Goal: Transaction & Acquisition: Purchase product/service

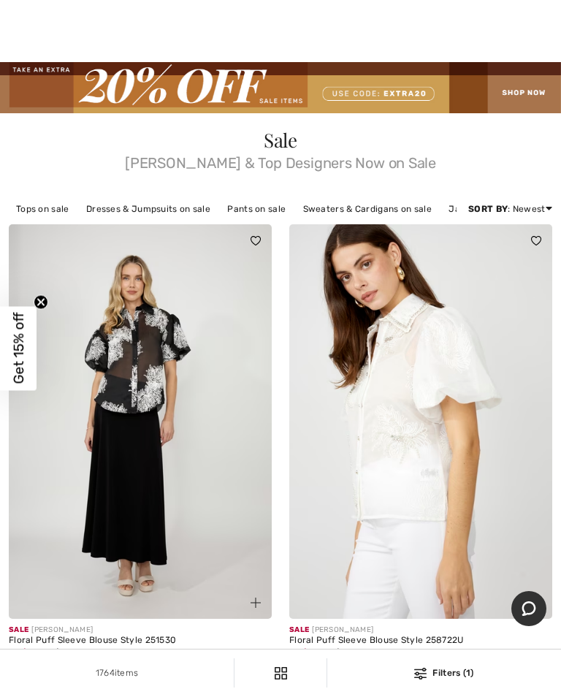
click at [251, 212] on link "Pants on sale" at bounding box center [256, 209] width 73 height 19
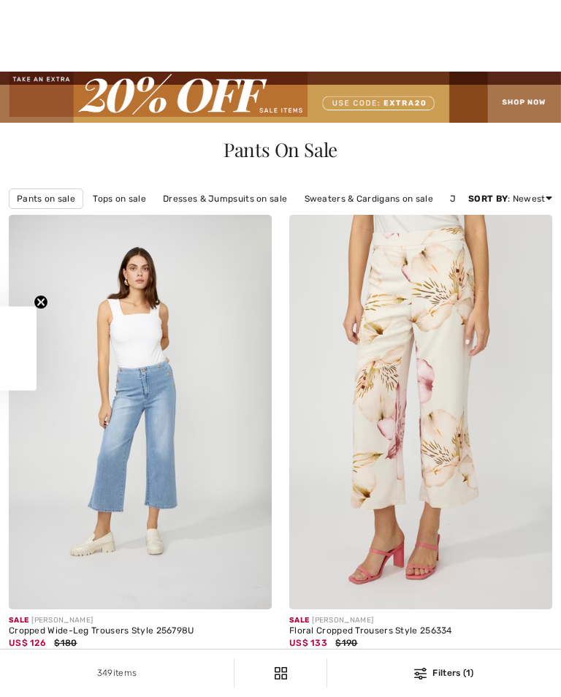
scroll to position [907, 0]
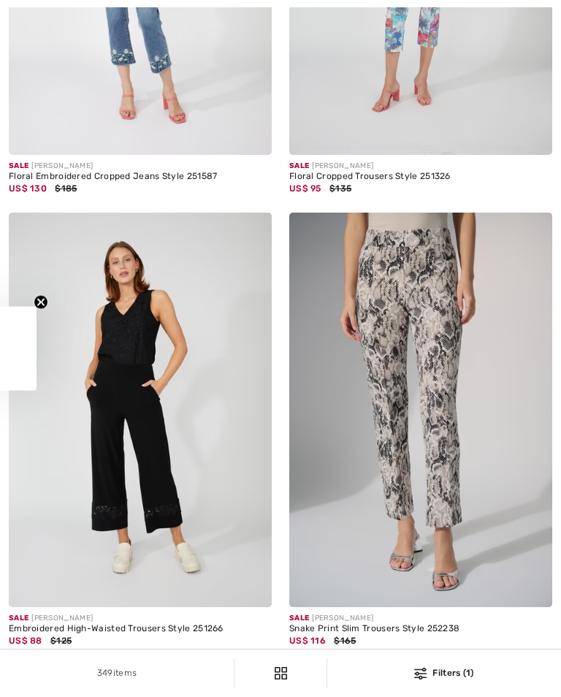
checkbox input "true"
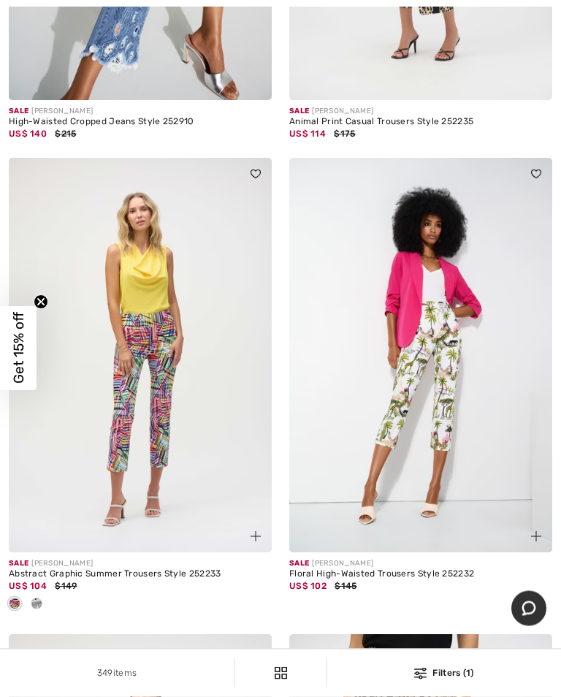
scroll to position [9595, 0]
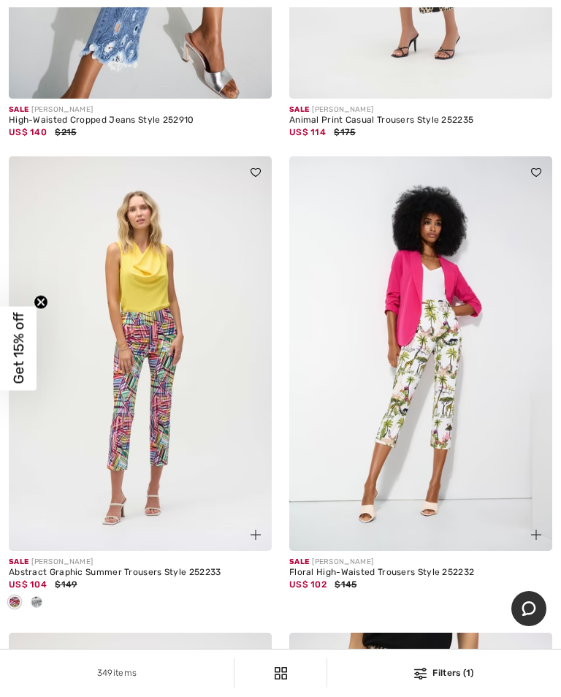
click at [148, 433] on img at bounding box center [140, 353] width 263 height 395
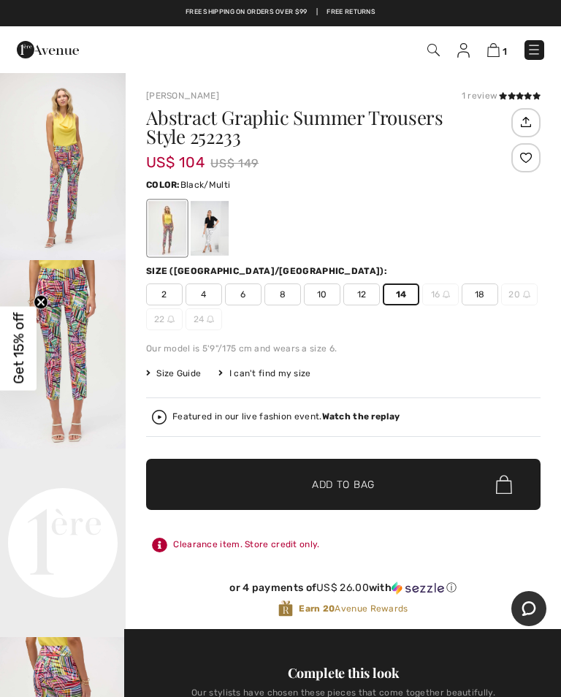
click at [361, 485] on span "Add to Bag" at bounding box center [343, 484] width 63 height 15
click at [493, 48] on img at bounding box center [492, 50] width 12 height 14
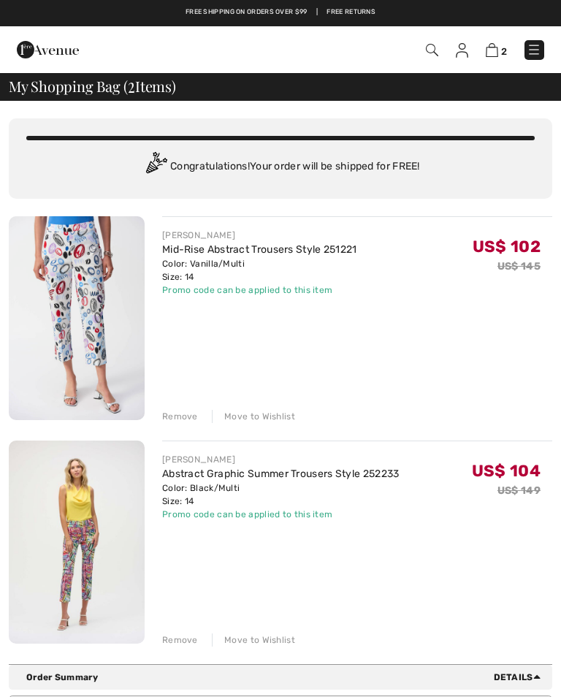
checkbox input "true"
